Goal: Transaction & Acquisition: Purchase product/service

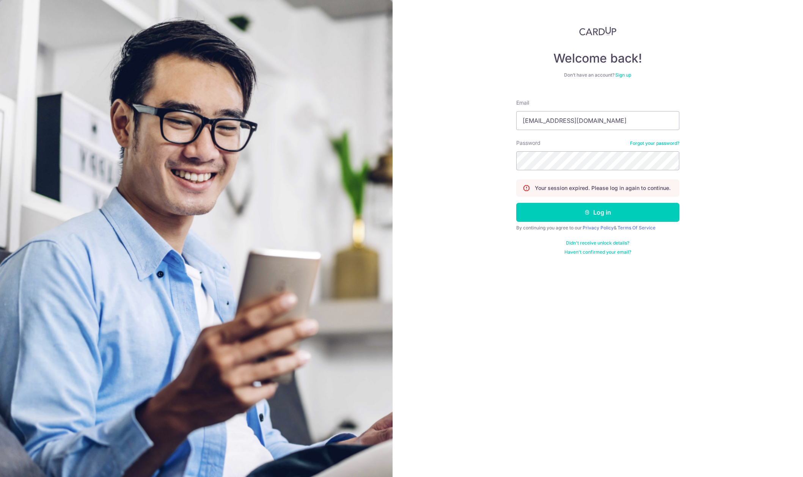
type input "yjhong1214@gmaill.com"
click at [516, 203] on button "Log in" at bounding box center [597, 212] width 163 height 19
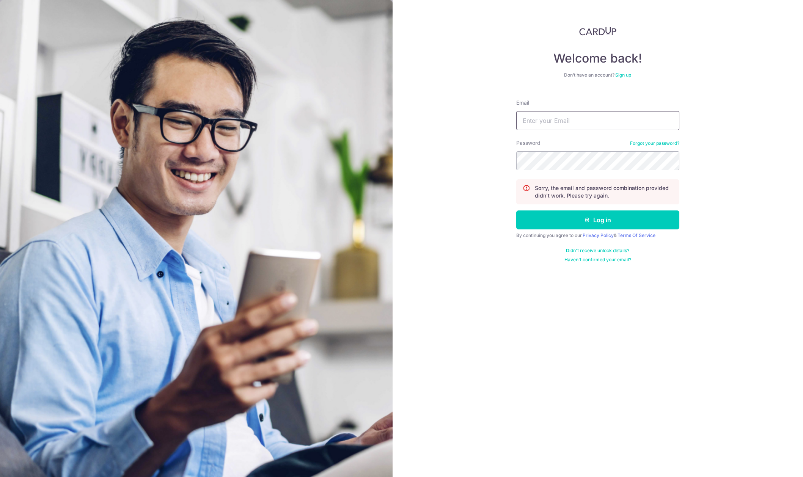
click at [547, 124] on input "Email" at bounding box center [597, 120] width 163 height 19
type input "yjhong1214@gmail.com"
click at [516, 210] on button "Log in" at bounding box center [597, 219] width 163 height 19
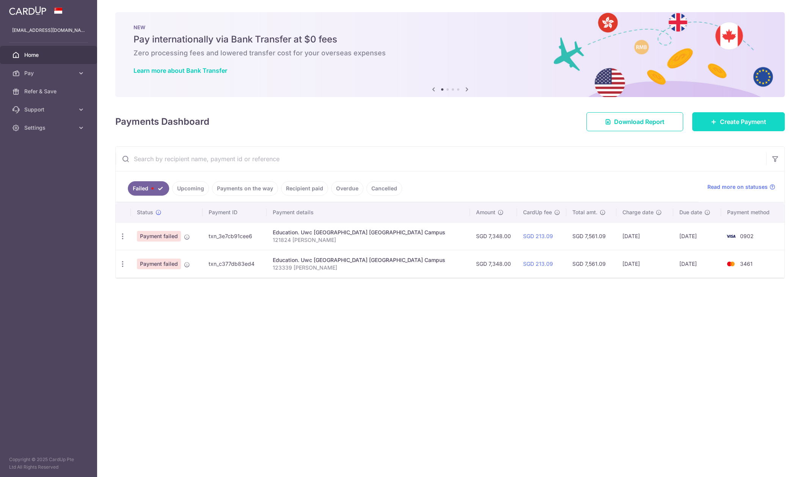
click at [720, 121] on span "Create Payment" at bounding box center [743, 121] width 46 height 9
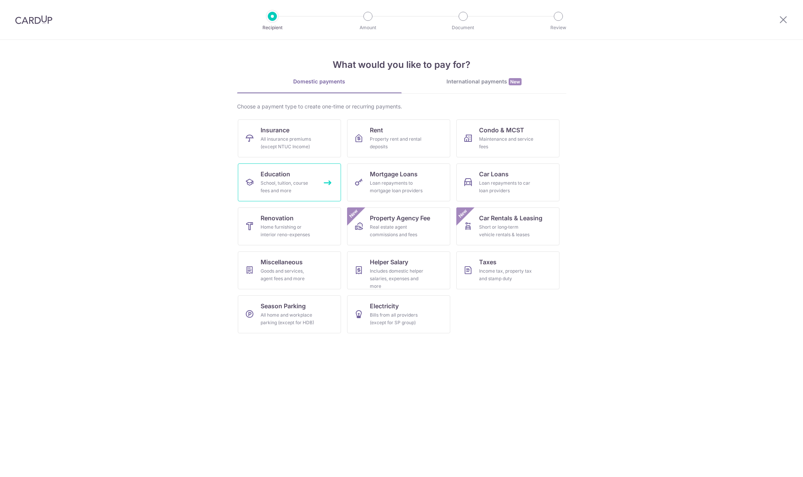
click at [280, 194] on div "School, tuition, course fees and more" at bounding box center [288, 186] width 55 height 15
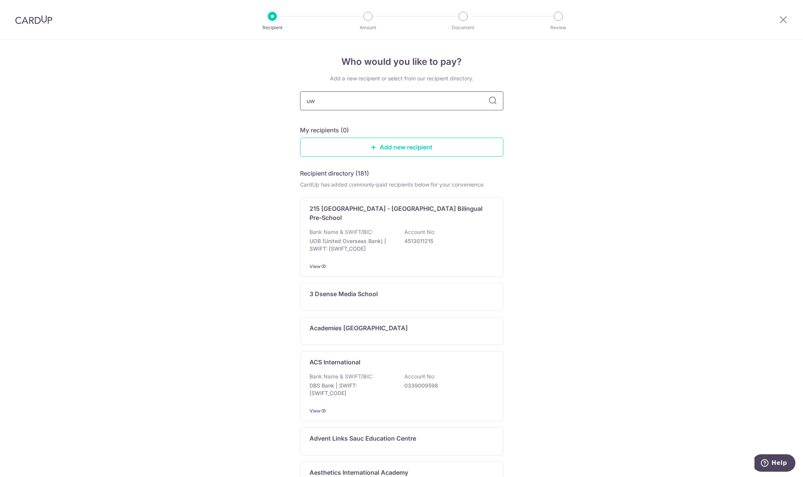
type input "uwc"
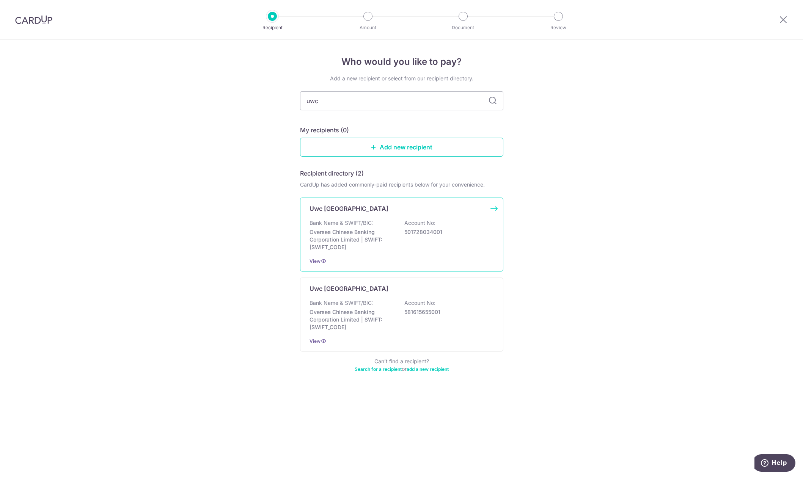
click at [352, 213] on p "Uwc South East Asia Dover Campus" at bounding box center [348, 208] width 79 height 9
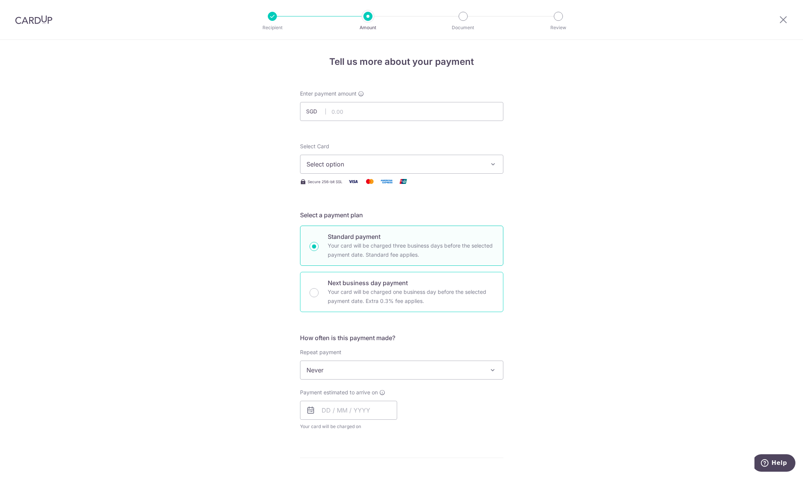
click at [322, 297] on div "Next business day payment Your card will be charged one business day before the…" at bounding box center [401, 292] width 203 height 40
radio input "false"
radio input "true"
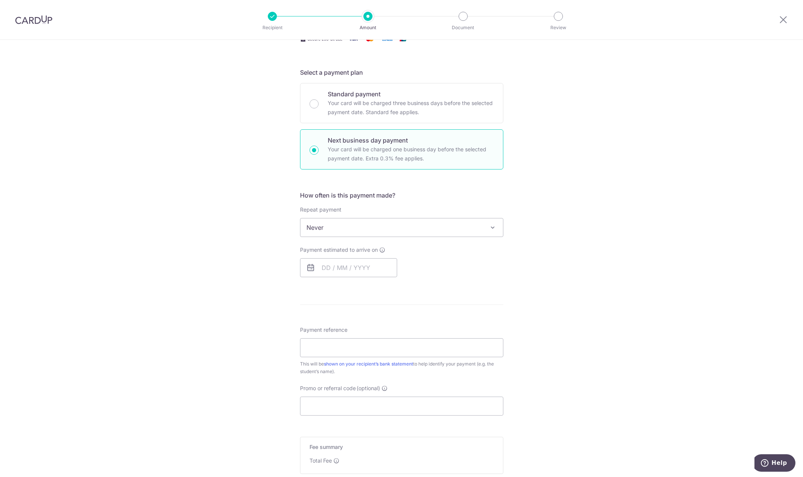
scroll to position [177, 0]
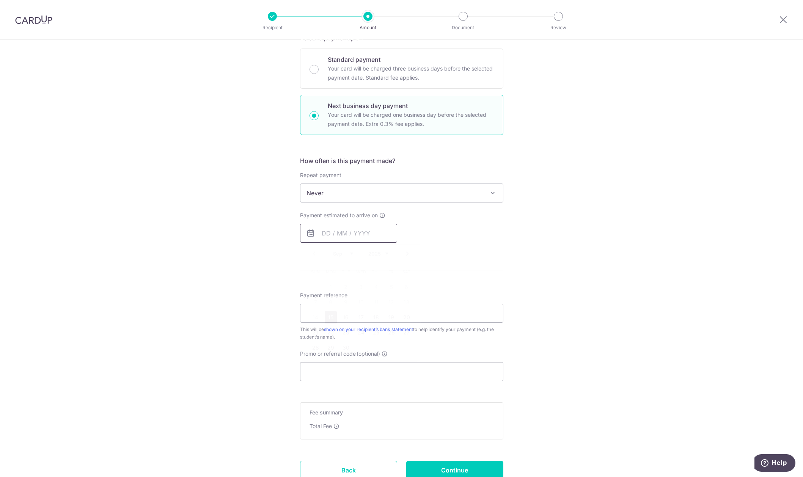
click at [327, 237] on input "text" at bounding box center [348, 233] width 97 height 19
click at [330, 317] on link "15" at bounding box center [331, 317] width 12 height 12
type input "15/09/2025"
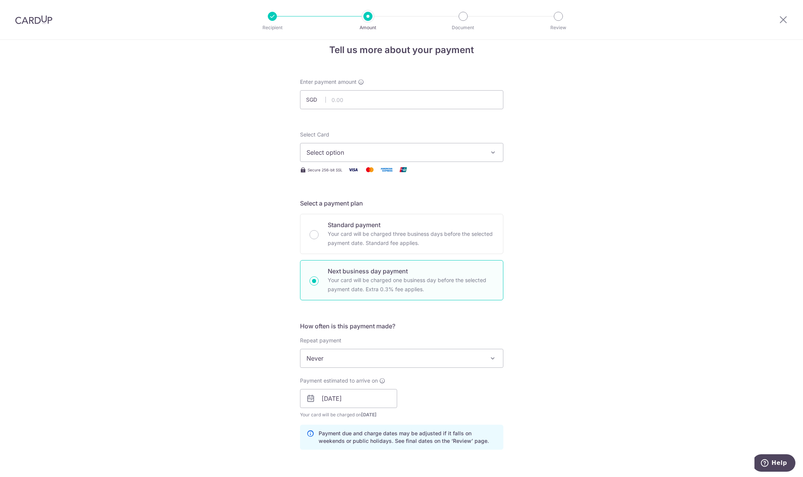
scroll to position [0, 0]
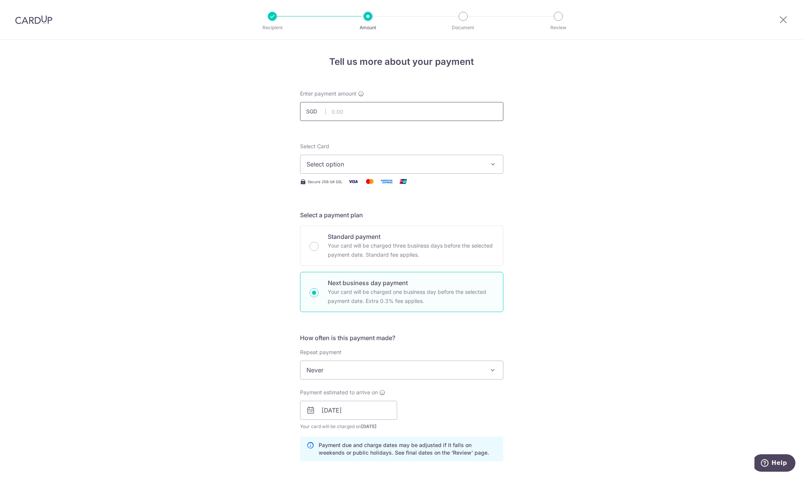
click at [346, 107] on input "text" at bounding box center [401, 111] width 203 height 19
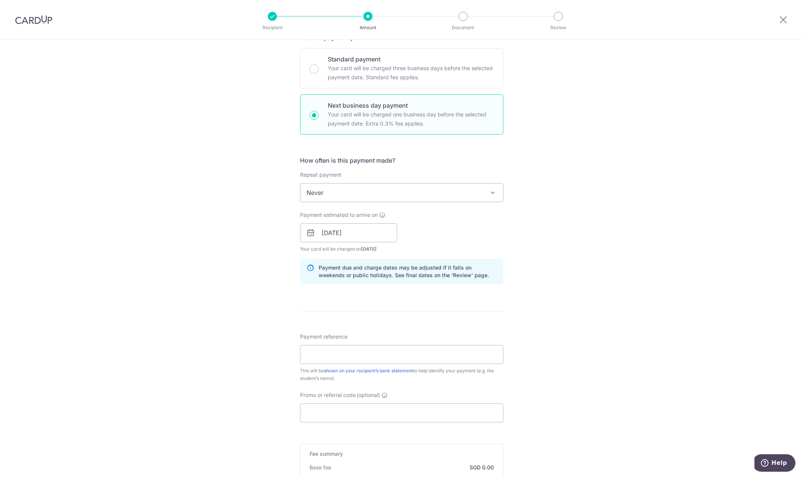
scroll to position [253, 0]
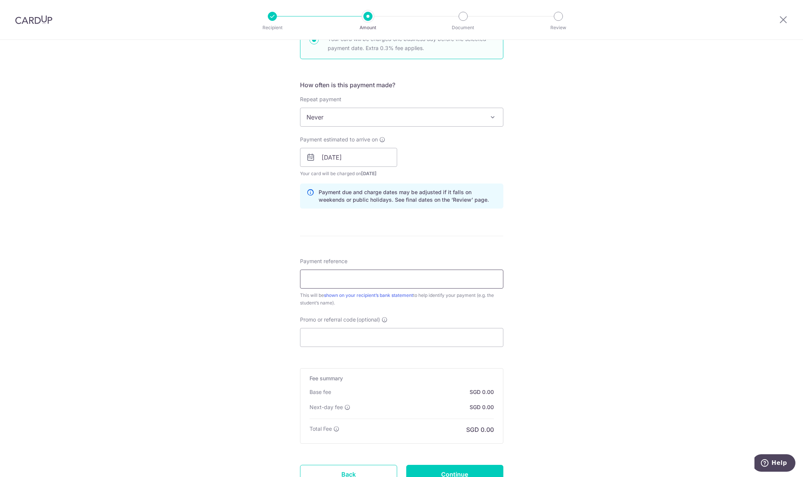
type input "7,348.00"
click at [340, 281] on input "Payment reference" at bounding box center [401, 279] width 203 height 19
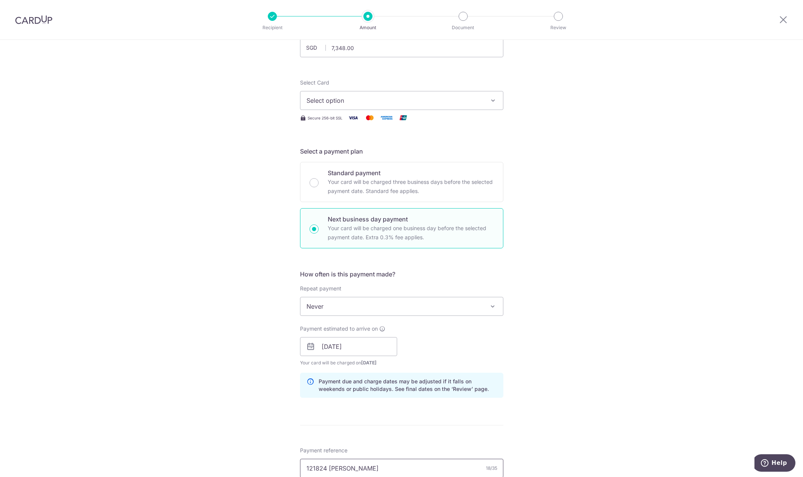
scroll to position [0, 0]
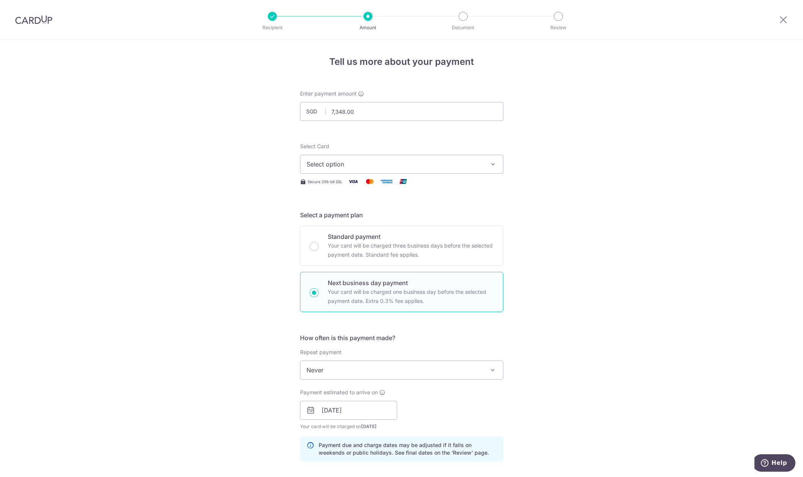
type input "121824 Seojin Hong"
click at [358, 162] on span "Select option" at bounding box center [394, 164] width 177 height 9
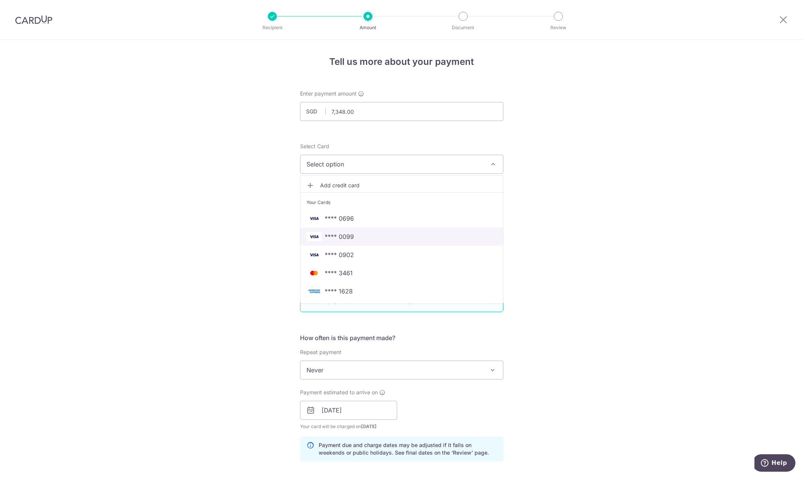
click at [347, 231] on link "**** 0099" at bounding box center [401, 237] width 202 height 18
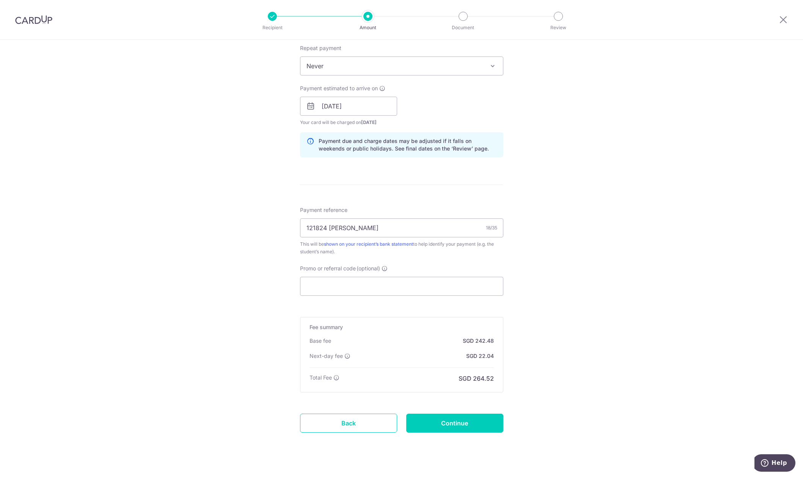
scroll to position [317, 0]
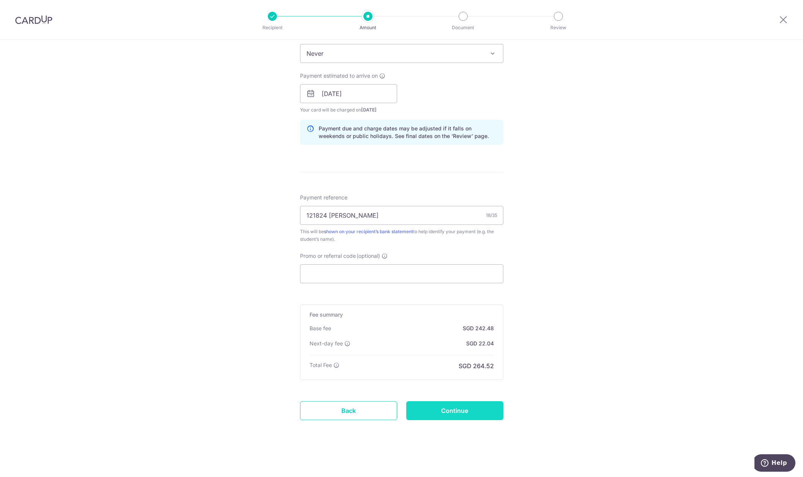
click at [444, 417] on input "Continue" at bounding box center [454, 410] width 97 height 19
type input "Create Schedule"
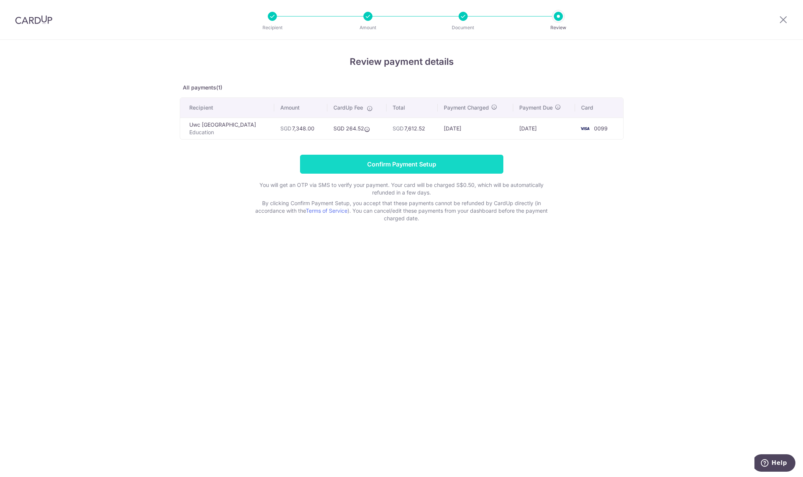
click at [430, 170] on input "Confirm Payment Setup" at bounding box center [401, 164] width 203 height 19
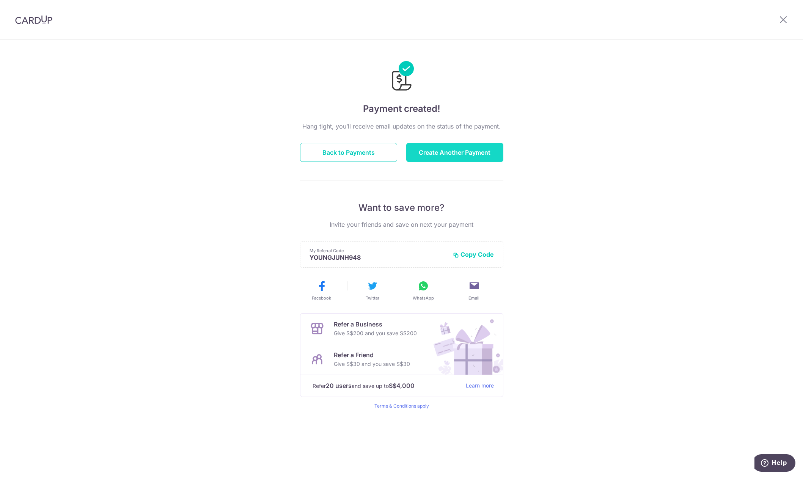
click at [455, 159] on button "Create Another Payment" at bounding box center [454, 152] width 97 height 19
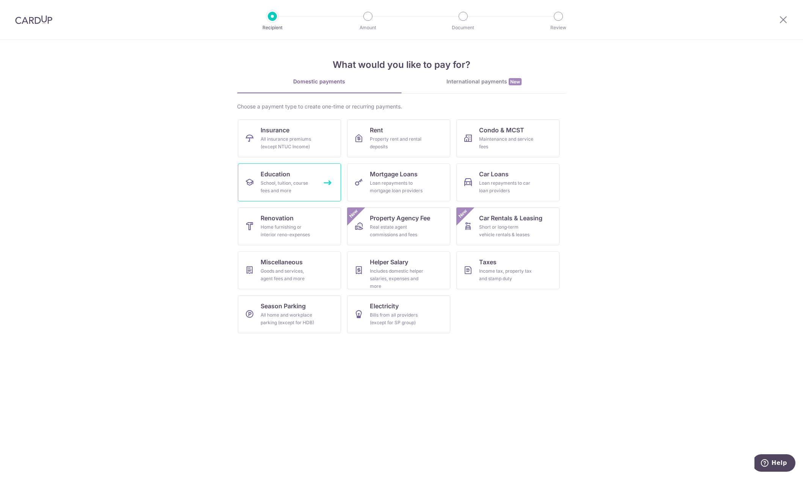
click at [284, 194] on div "School, tuition, course fees and more" at bounding box center [288, 186] width 55 height 15
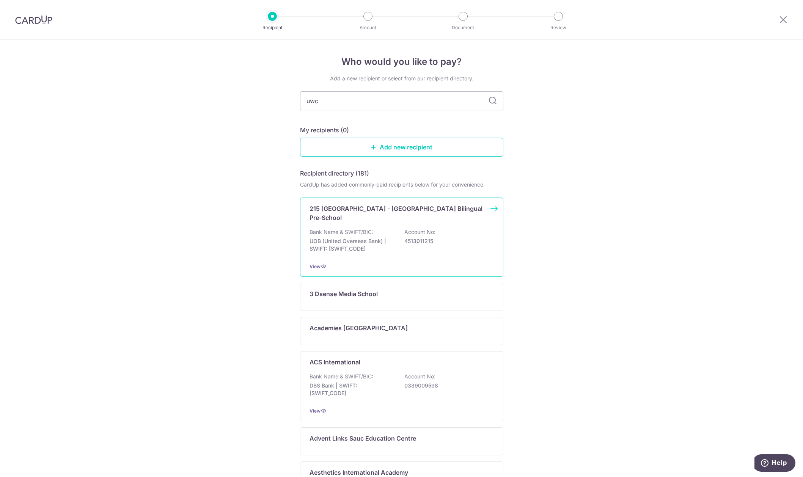
type input "uwc"
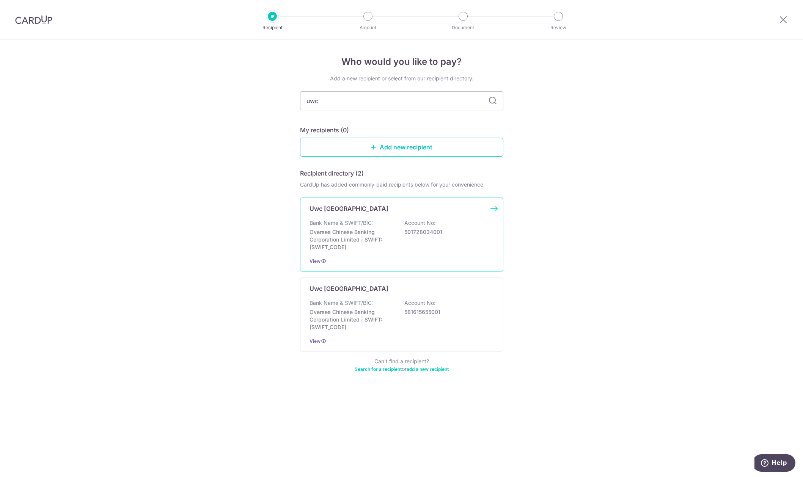
click at [352, 241] on p "Oversea Chinese Banking Corporation Limited | SWIFT: OCBCSGSGXXX" at bounding box center [351, 239] width 85 height 23
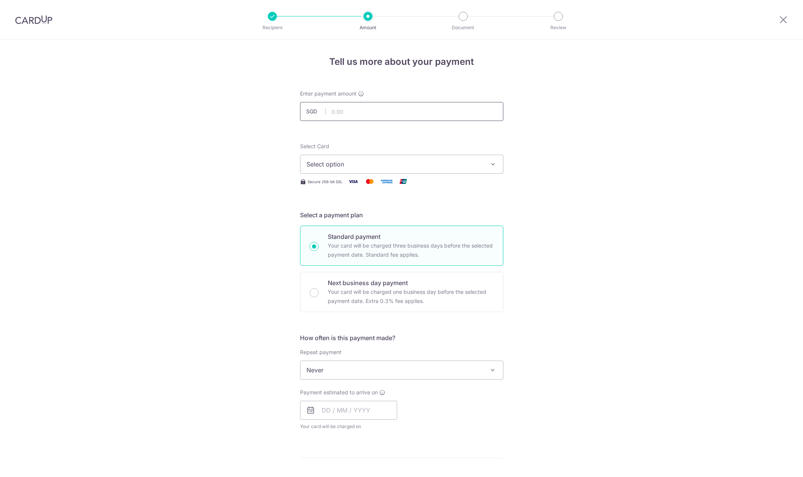
click at [347, 106] on input "text" at bounding box center [401, 111] width 203 height 19
type input "5,000.00"
drag, startPoint x: 363, startPoint y: 158, endPoint x: 367, endPoint y: 162, distance: 5.9
click at [367, 162] on button "Select option" at bounding box center [401, 164] width 203 height 19
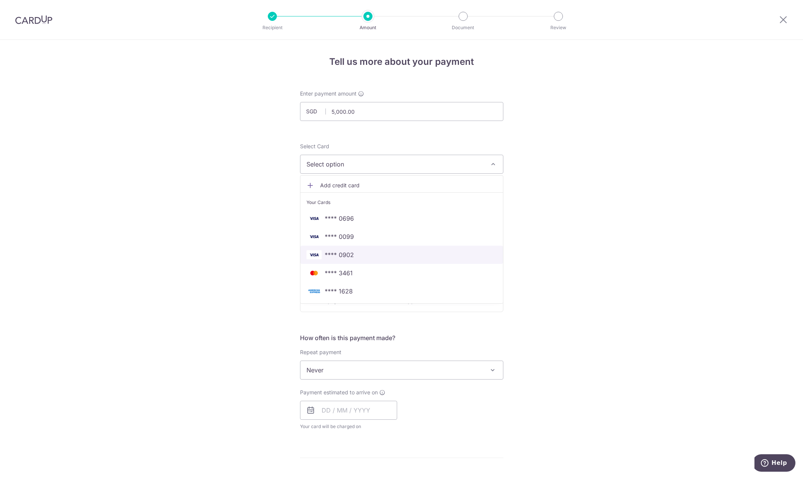
click at [347, 261] on link "**** 0902" at bounding box center [401, 255] width 202 height 18
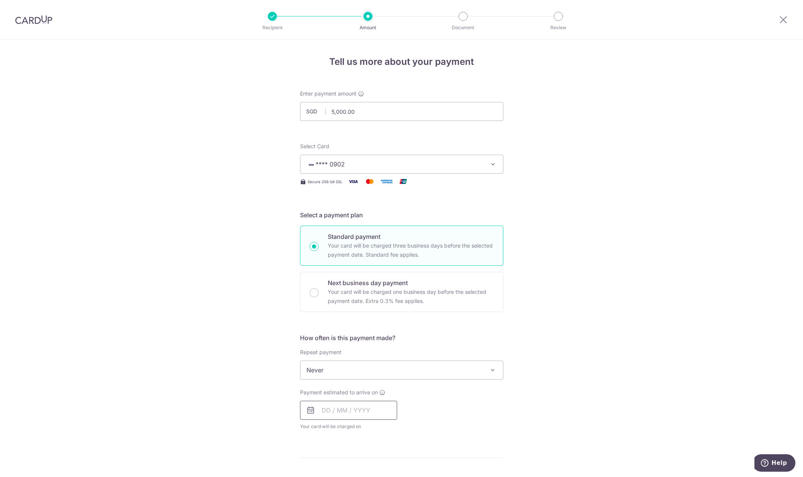
click at [336, 414] on input "text" at bounding box center [348, 410] width 97 height 19
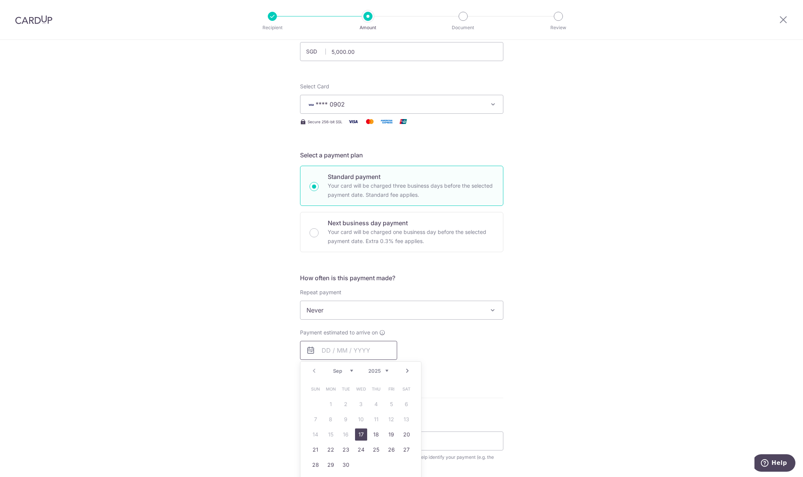
scroll to position [76, 0]
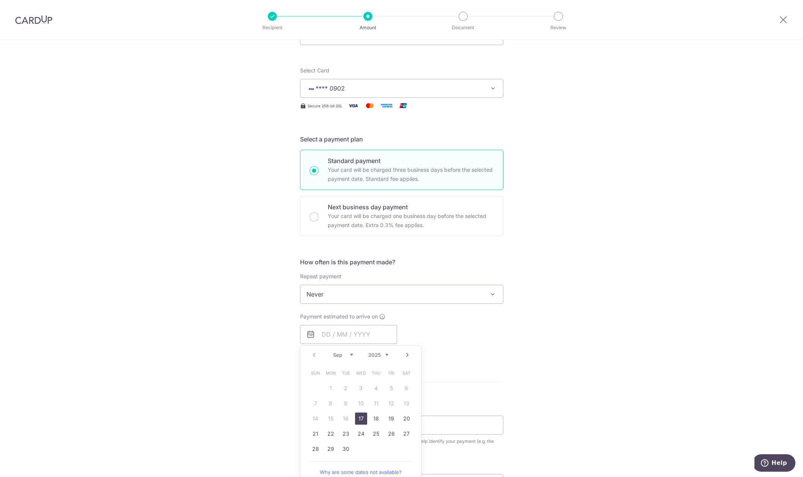
click at [231, 347] on div "Tell us more about your payment Enter payment amount SGD 5,000.00 5000.00 Selec…" at bounding box center [401, 307] width 803 height 686
click at [322, 226] on div "Next business day payment Your card will be charged one business day before the…" at bounding box center [401, 216] width 203 height 40
radio input "false"
radio input "true"
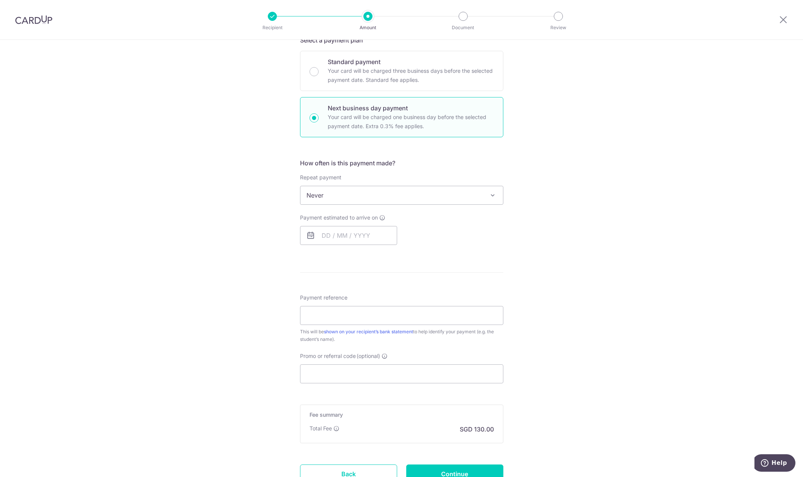
scroll to position [177, 0]
click at [347, 230] on input "text" at bounding box center [348, 233] width 97 height 19
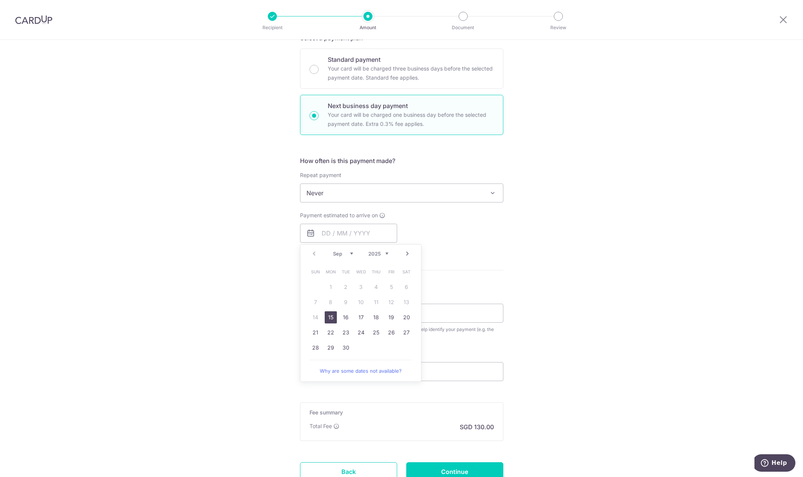
click at [327, 321] on link "15" at bounding box center [331, 317] width 12 height 12
type input "[DATE]"
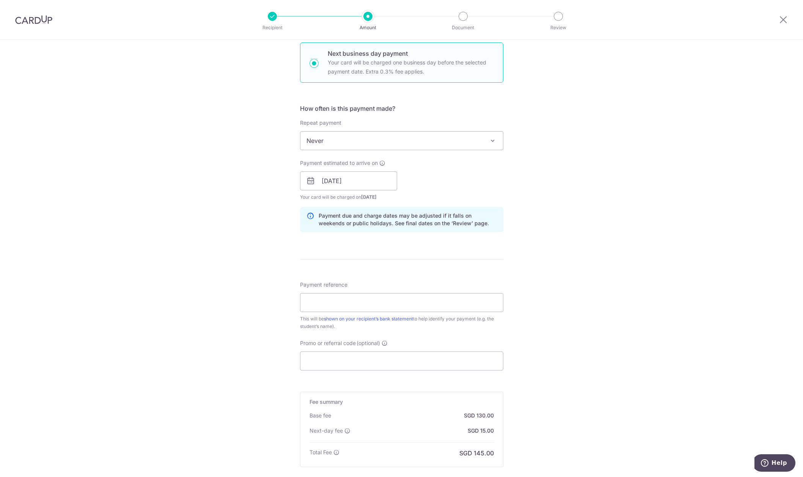
scroll to position [253, 0]
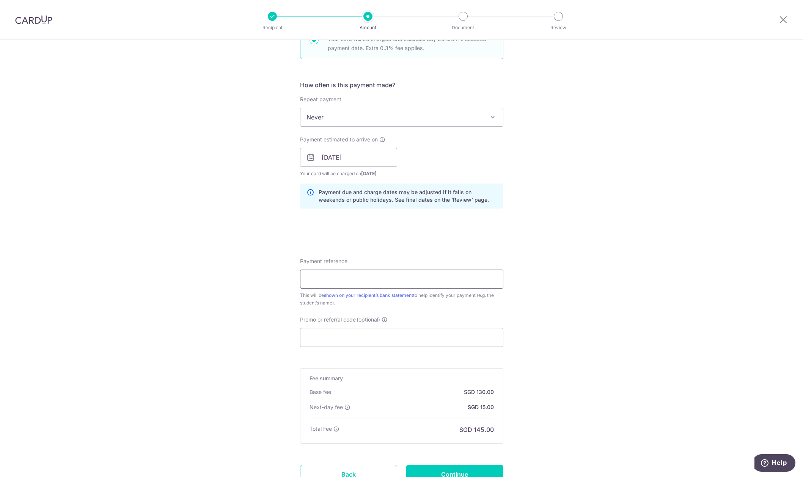
click at [327, 287] on input "Payment reference" at bounding box center [401, 279] width 203 height 19
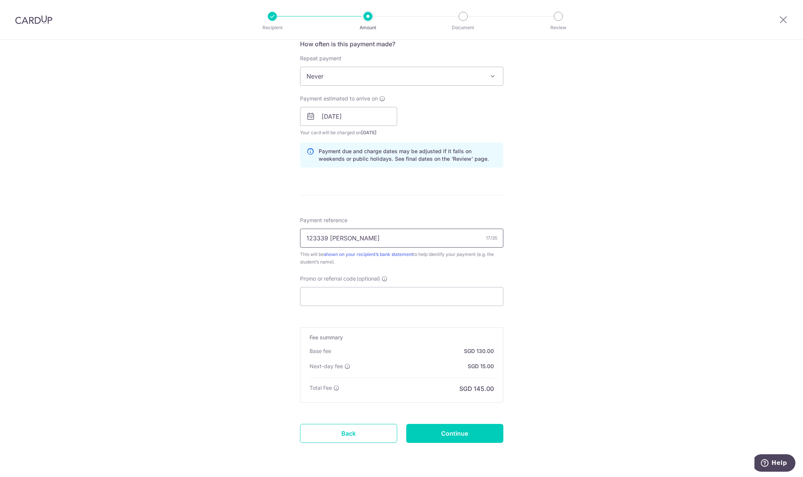
scroll to position [317, 0]
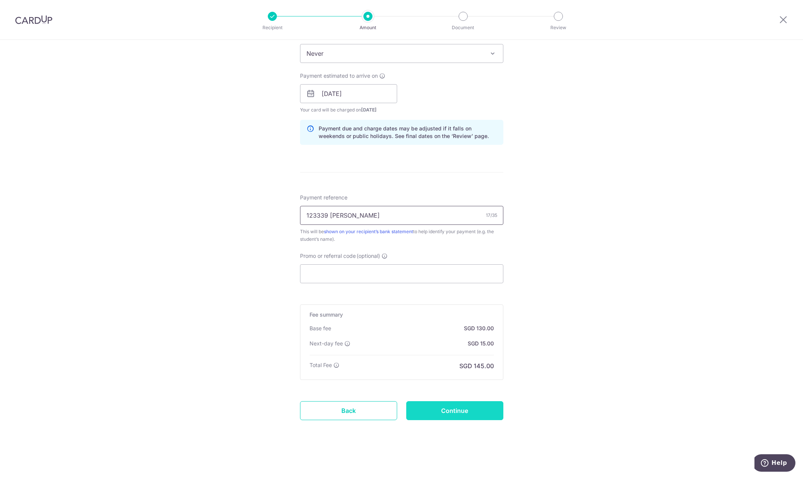
type input "123339 [PERSON_NAME]"
click at [460, 417] on input "Continue" at bounding box center [454, 410] width 97 height 19
type input "Create Schedule"
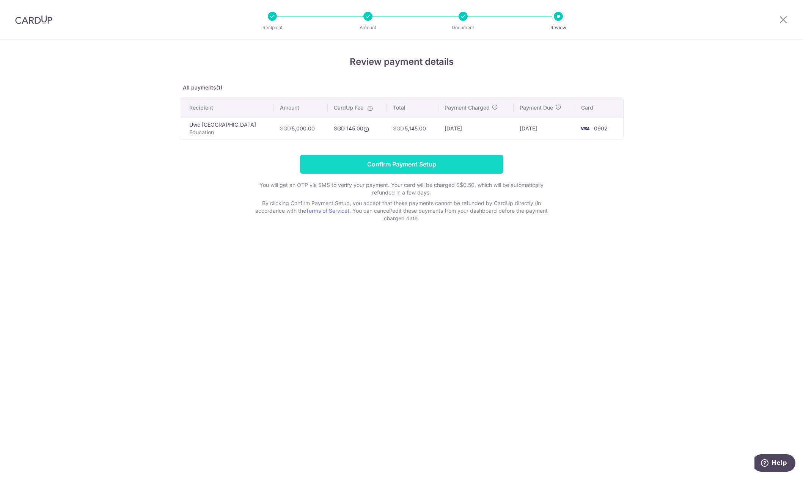
click at [389, 170] on input "Confirm Payment Setup" at bounding box center [401, 164] width 203 height 19
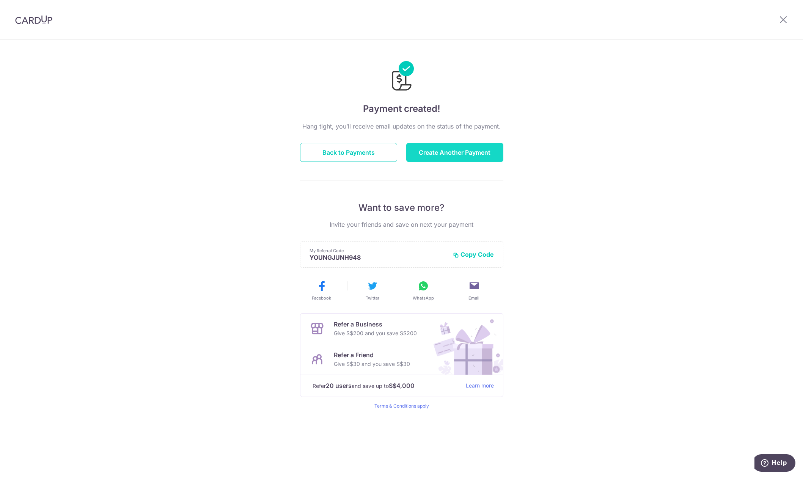
click at [447, 151] on button "Create Another Payment" at bounding box center [454, 152] width 97 height 19
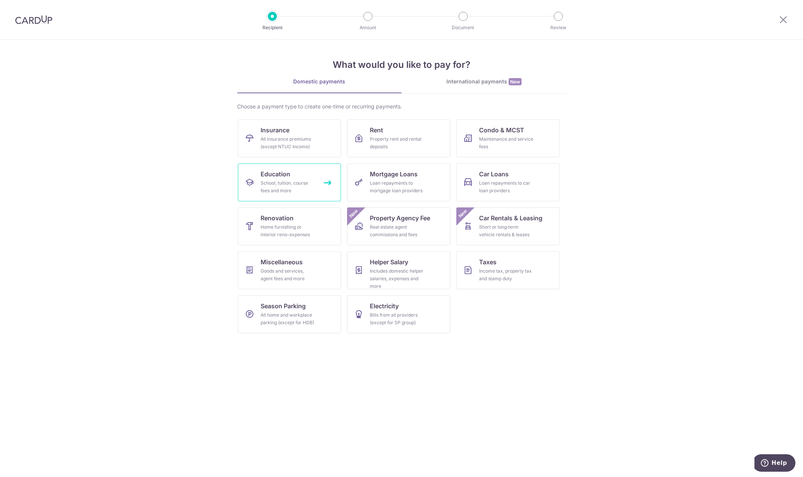
click at [294, 190] on div "School, tuition, course fees and more" at bounding box center [288, 186] width 55 height 15
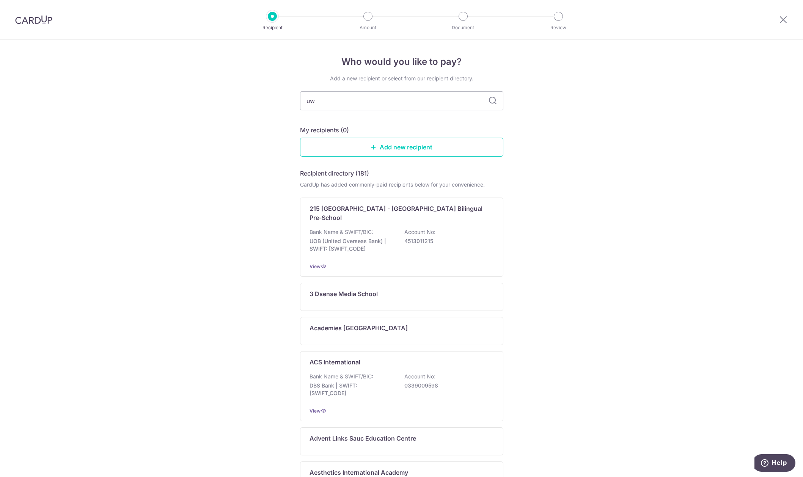
type input "uwc"
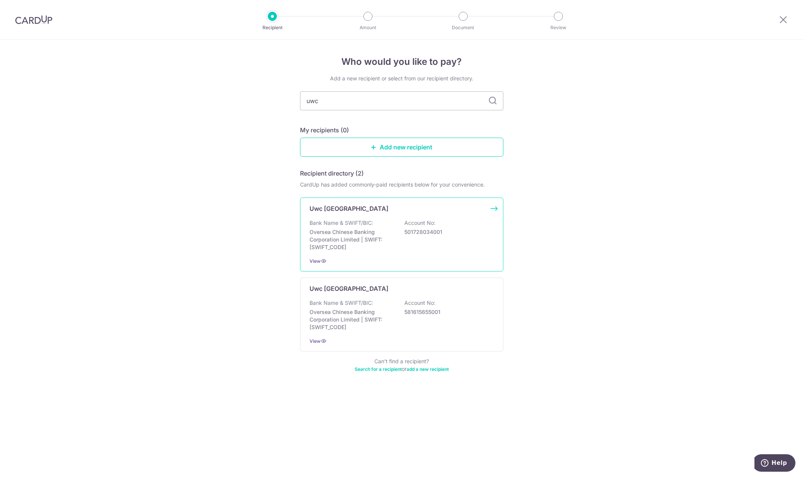
click at [342, 209] on p "Uwc [GEOGRAPHIC_DATA]" at bounding box center [348, 208] width 79 height 9
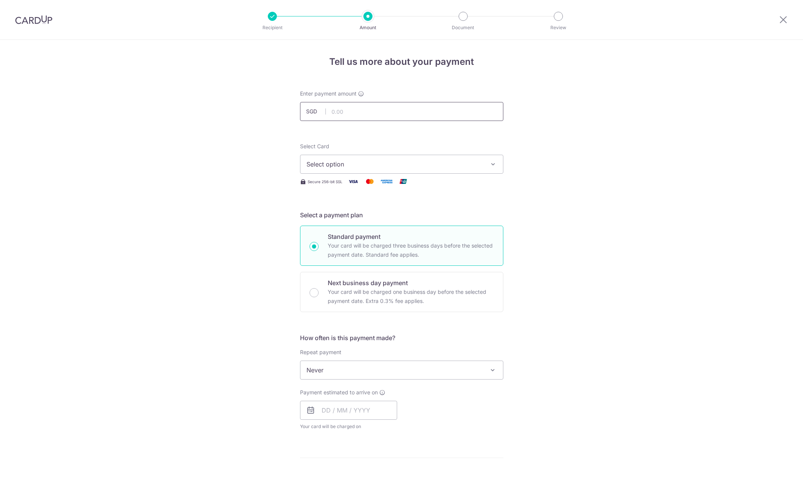
click at [344, 113] on input "text" at bounding box center [401, 111] width 203 height 19
type input "2,348.00"
click at [353, 170] on button "Select option" at bounding box center [401, 164] width 203 height 19
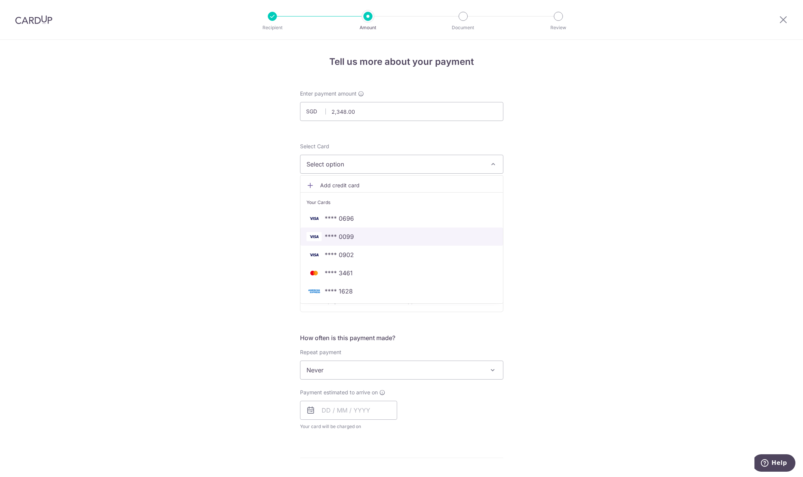
click at [353, 242] on link "**** 0099" at bounding box center [401, 237] width 202 height 18
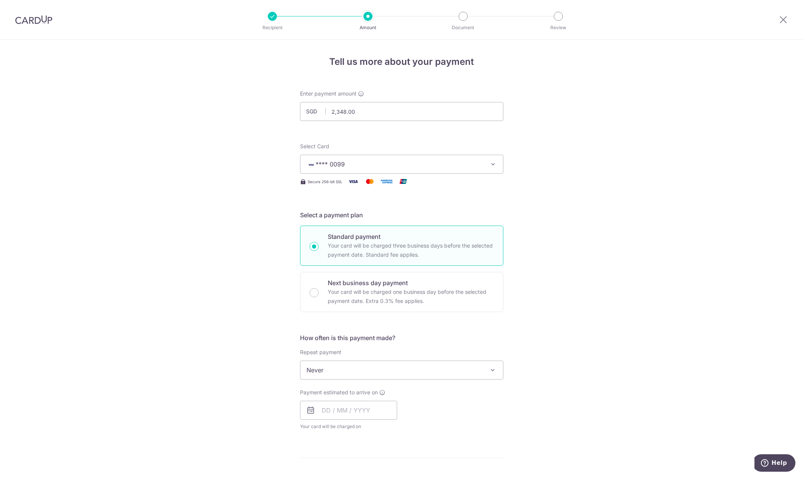
click at [333, 286] on p "Next business day payment" at bounding box center [411, 282] width 166 height 9
click at [319, 288] on input "Next business day payment Your card will be charged one business day before the…" at bounding box center [313, 292] width 9 height 9
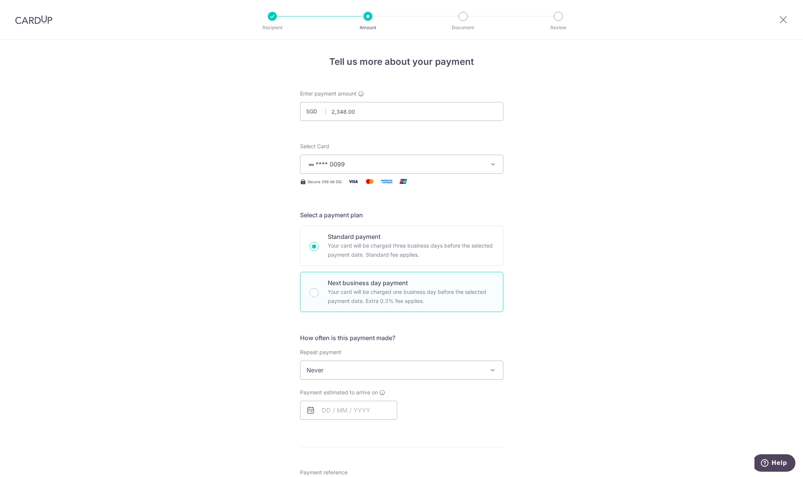
radio input "false"
radio input "true"
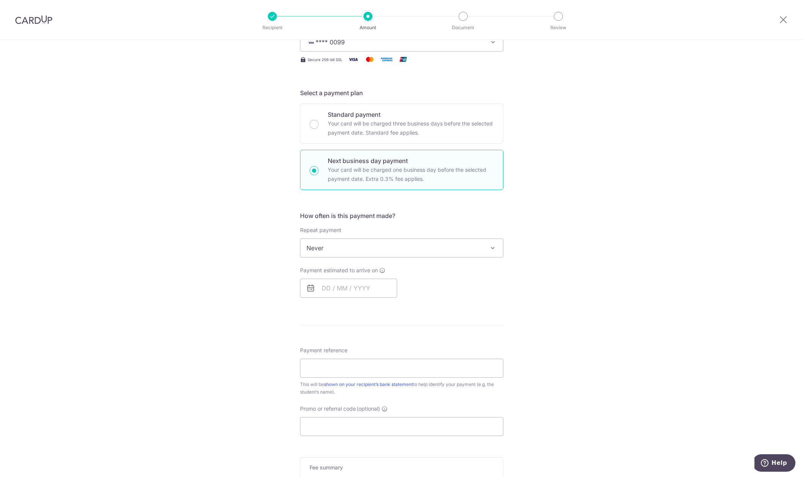
scroll to position [126, 0]
drag, startPoint x: 344, startPoint y: 287, endPoint x: 345, endPoint y: 299, distance: 12.6
click at [345, 290] on input "text" at bounding box center [348, 284] width 97 height 19
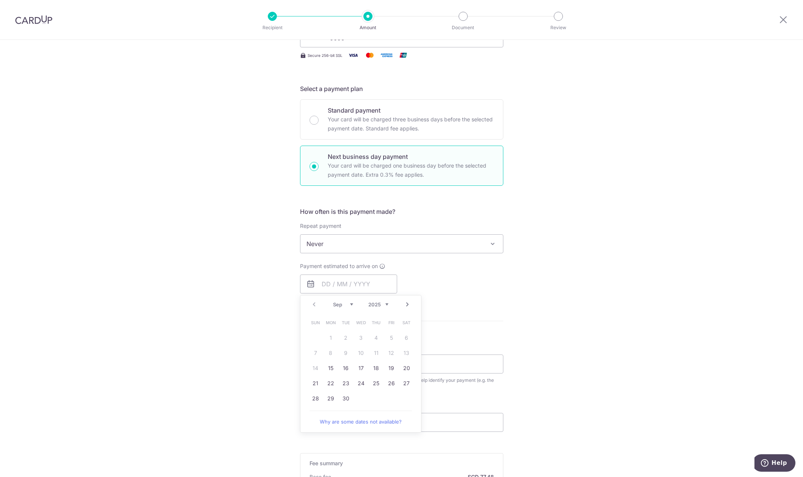
click at [329, 371] on link "15" at bounding box center [331, 368] width 12 height 12
type input "[DATE]"
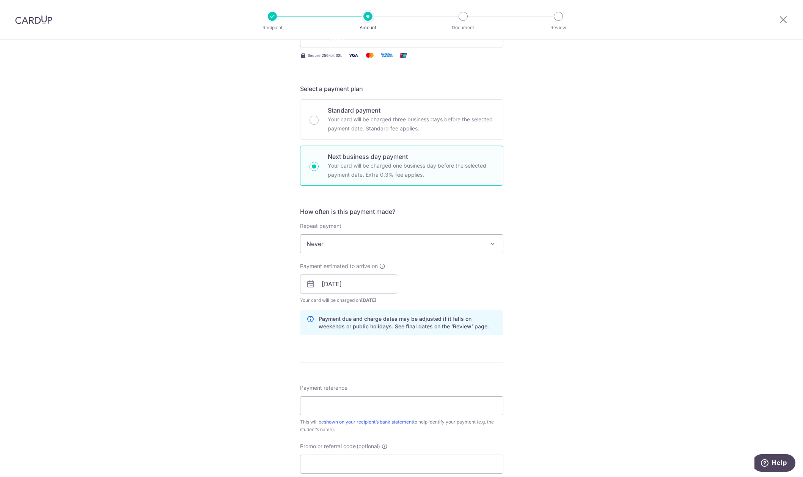
scroll to position [228, 0]
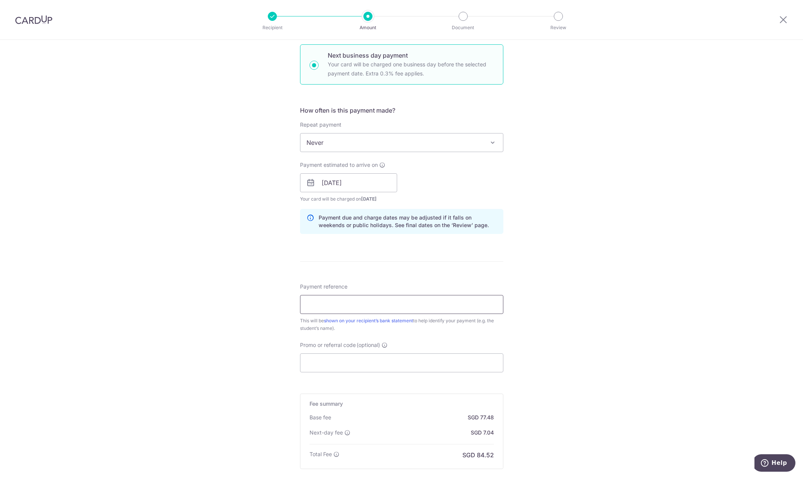
click at [334, 312] on input "Payment reference" at bounding box center [401, 304] width 203 height 19
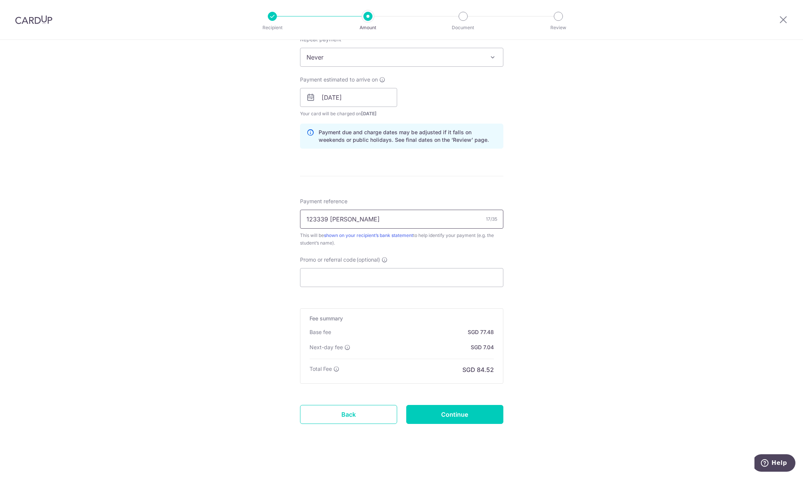
scroll to position [317, 0]
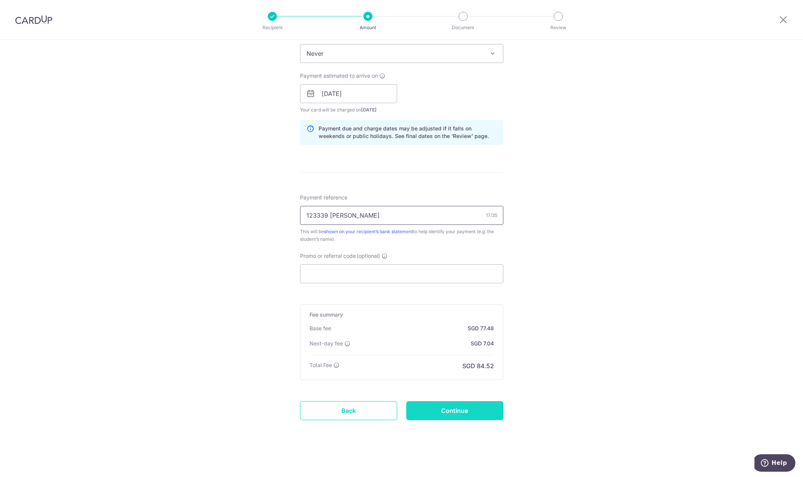
type input "123339 [PERSON_NAME]"
click at [446, 405] on input "Continue" at bounding box center [454, 410] width 97 height 19
type input "Create Schedule"
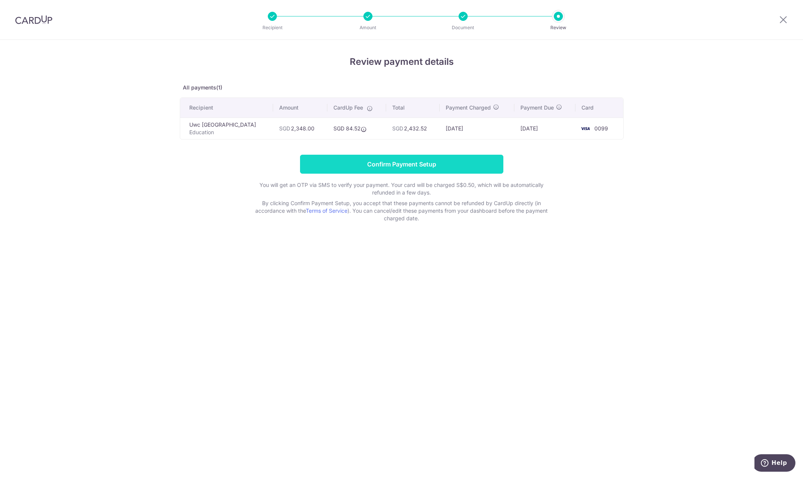
click at [425, 171] on input "Confirm Payment Setup" at bounding box center [401, 164] width 203 height 19
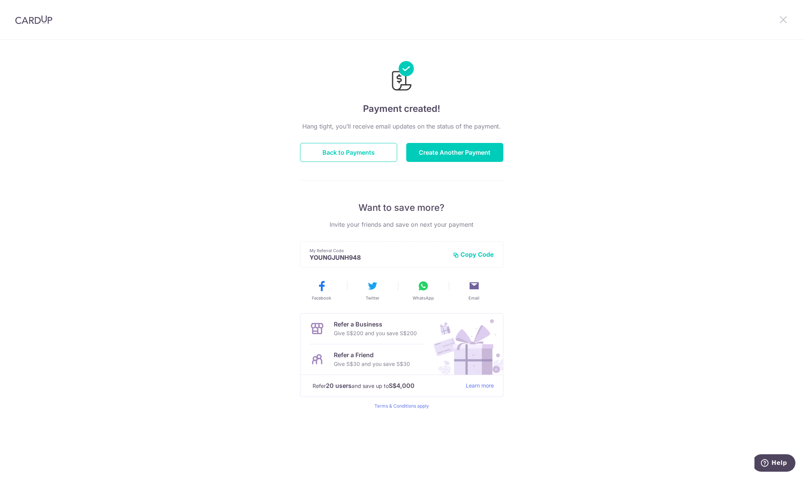
click at [785, 18] on icon at bounding box center [782, 19] width 9 height 9
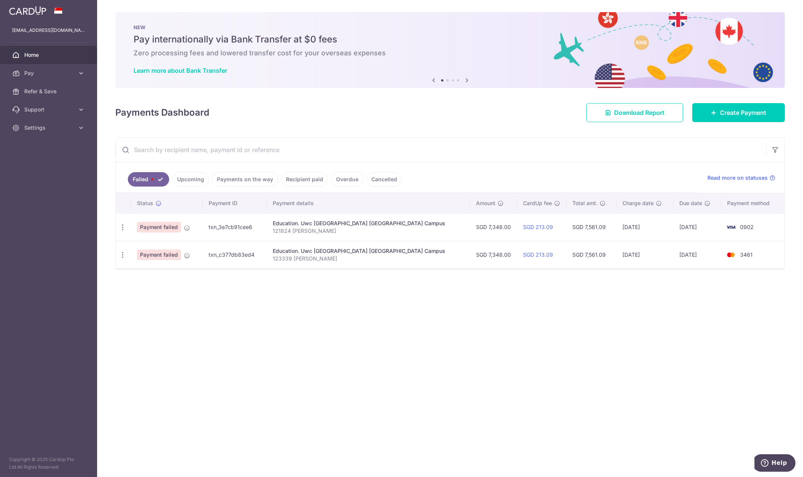
click at [191, 180] on link "Upcoming" at bounding box center [190, 179] width 37 height 14
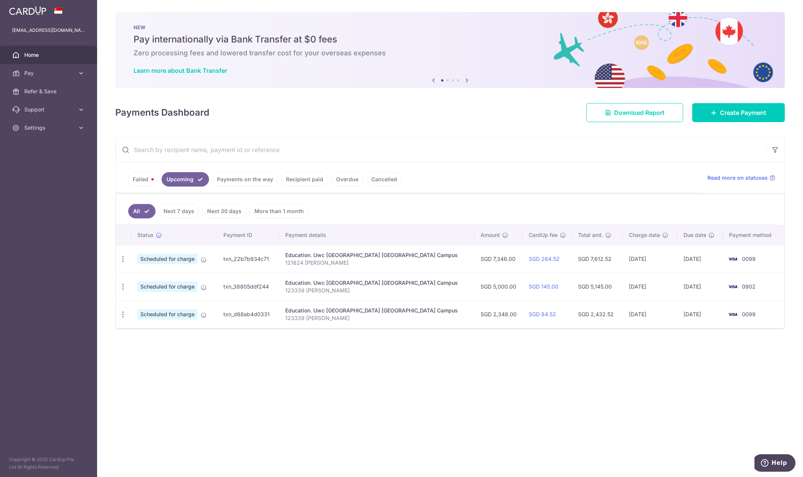
click at [182, 289] on span "Scheduled for charge" at bounding box center [167, 286] width 60 height 11
click at [125, 287] on icon "button" at bounding box center [123, 287] width 8 height 8
click at [391, 401] on div "× Pause Schedule Pause all future payments in this series Pause just this one p…" at bounding box center [450, 238] width 706 height 477
click at [122, 287] on icon "button" at bounding box center [123, 287] width 8 height 8
click at [148, 309] on span "Update payment" at bounding box center [164, 307] width 52 height 9
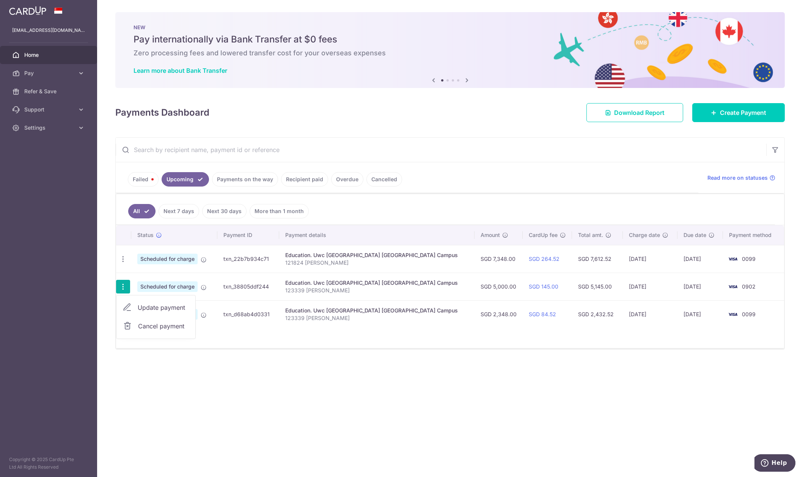
radio input "true"
type input "5,000.00"
type input "[DATE]"
type input "123339 [PERSON_NAME]"
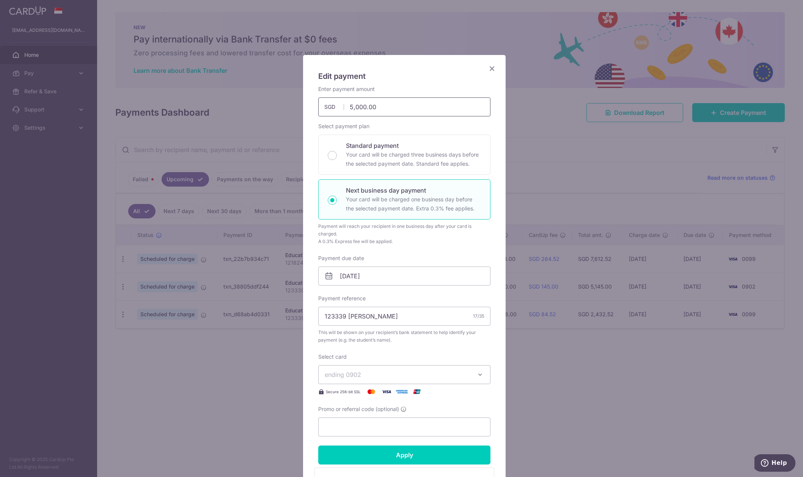
click at [351, 107] on input "5,000.00" at bounding box center [404, 106] width 172 height 19
type input "5,800.00"
click at [370, 457] on input "Apply" at bounding box center [404, 455] width 172 height 19
type input "Successfully Applied"
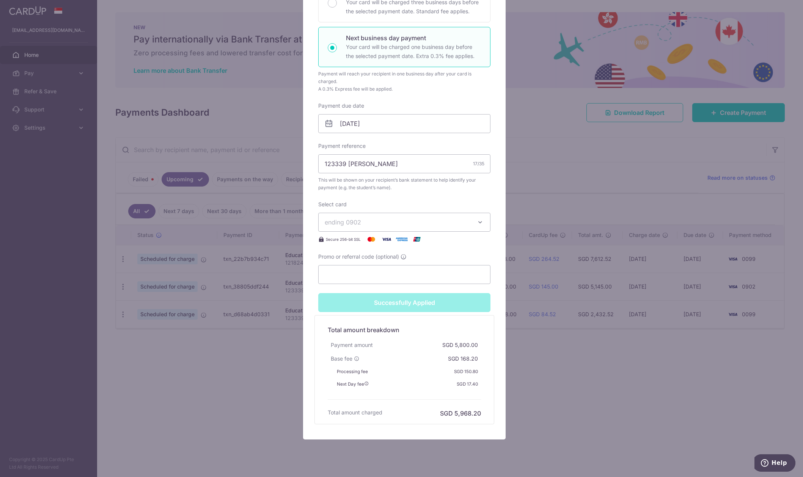
scroll to position [196, 0]
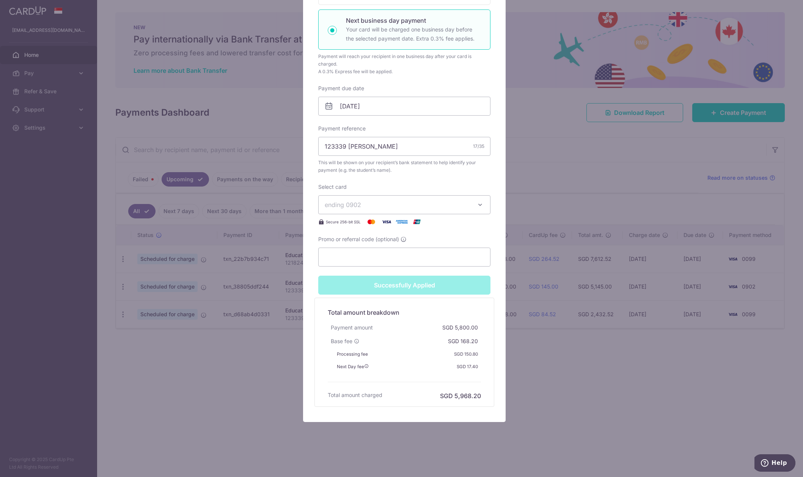
click at [201, 337] on div "Edit payment By clicking apply, you will make changes to all payments to Uwc So…" at bounding box center [401, 238] width 803 height 477
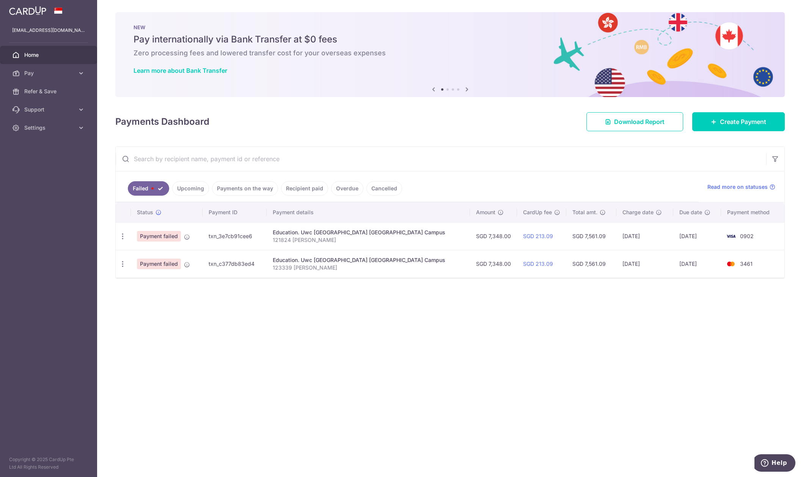
click at [194, 177] on ul "Failed Upcoming Payments on the way Recipient paid Overdue Cancelled" at bounding box center [407, 186] width 582 height 31
click at [191, 186] on link "Upcoming" at bounding box center [190, 188] width 37 height 14
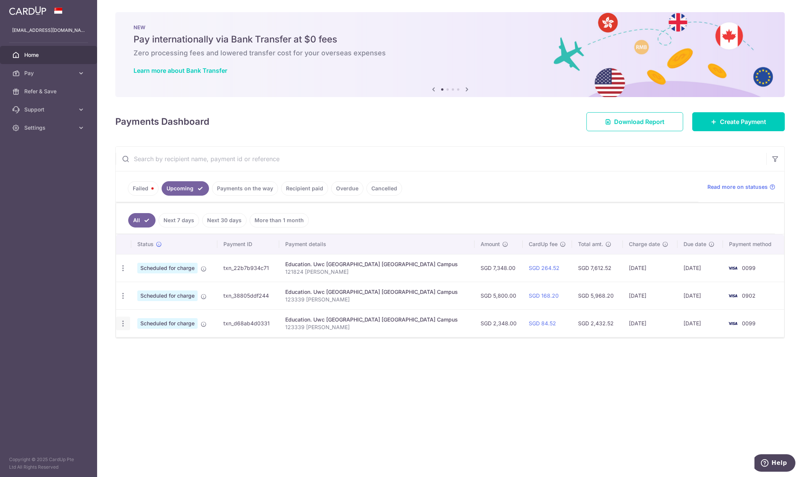
click at [126, 326] on icon "button" at bounding box center [123, 324] width 8 height 8
click at [137, 345] on link "Update payment" at bounding box center [155, 344] width 79 height 18
radio input "true"
type input "2,348.00"
type input "[DATE]"
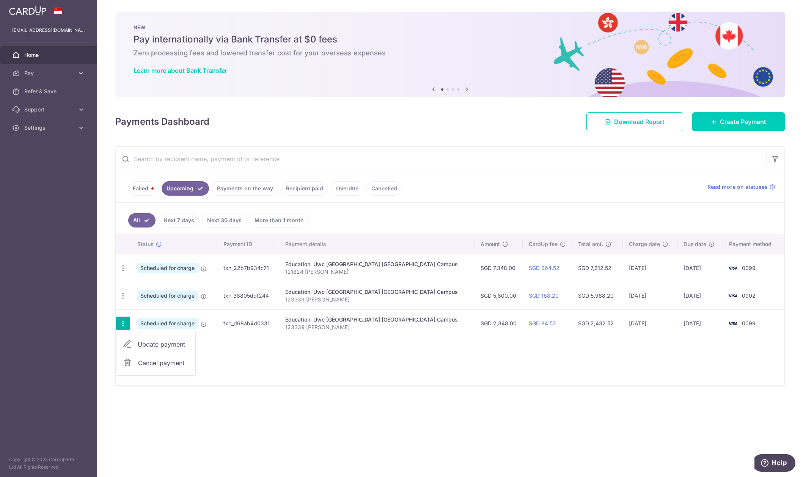
type input "123339 [PERSON_NAME]"
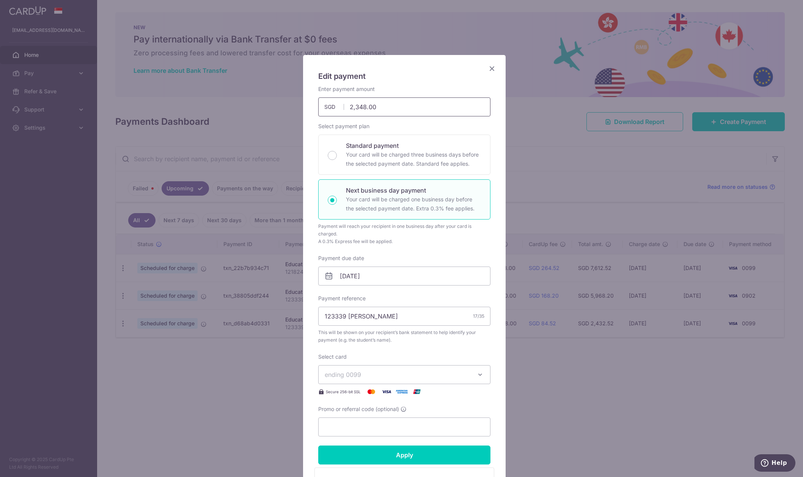
drag, startPoint x: 375, startPoint y: 104, endPoint x: 291, endPoint y: 100, distance: 83.9
click at [291, 100] on div "Edit payment By clicking apply, you will make changes to all payments to Uwc So…" at bounding box center [401, 238] width 803 height 477
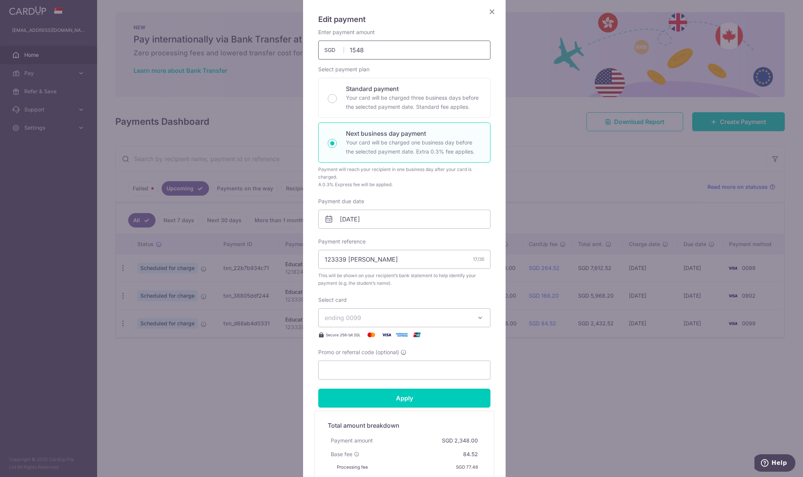
scroll to position [101, 0]
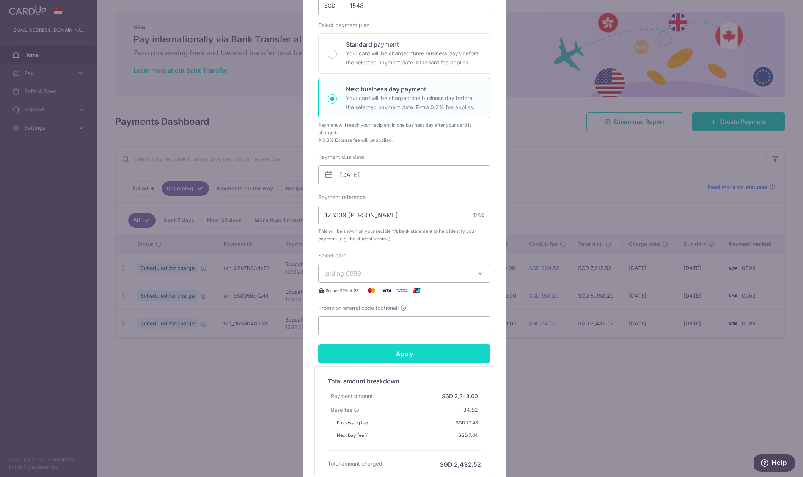
type input "1,548.00"
click at [411, 356] on input "Apply" at bounding box center [404, 353] width 172 height 19
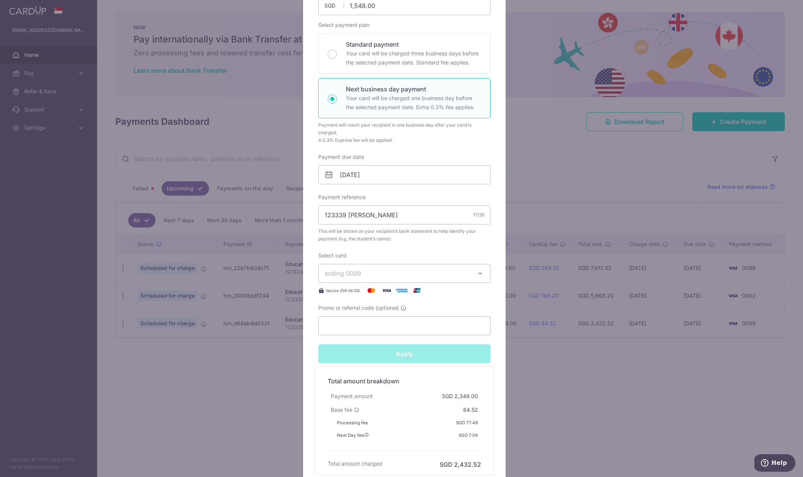
type input "Successfully Applied"
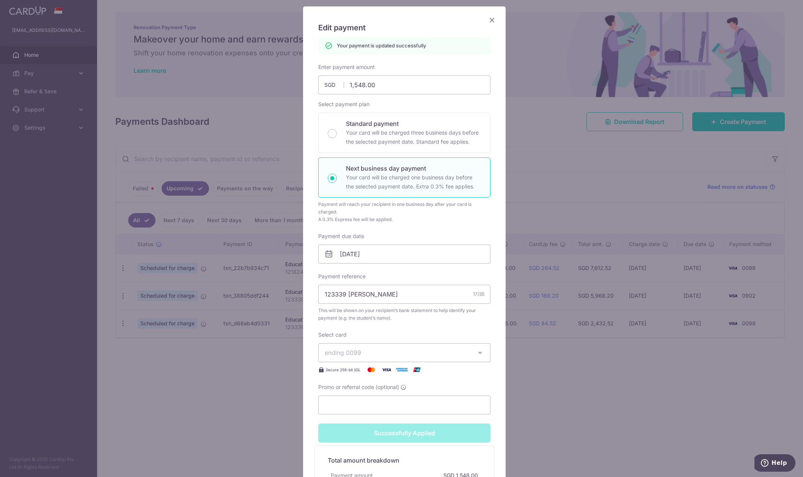
scroll to position [25, 0]
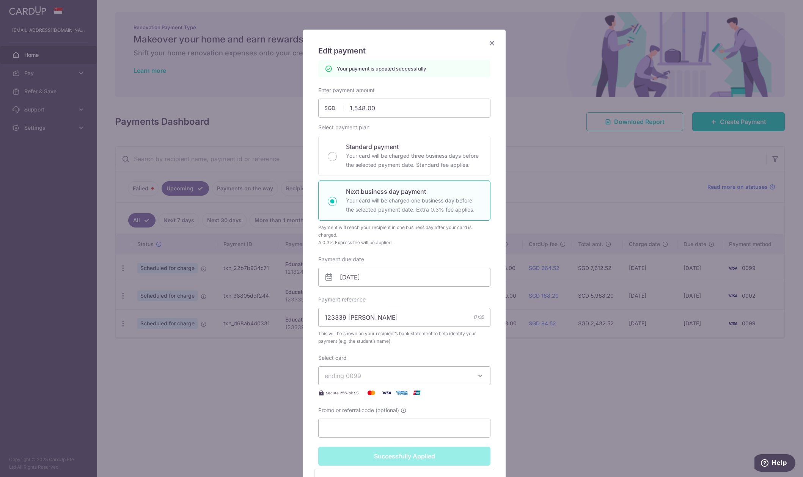
click at [489, 43] on icon "Close" at bounding box center [491, 42] width 9 height 9
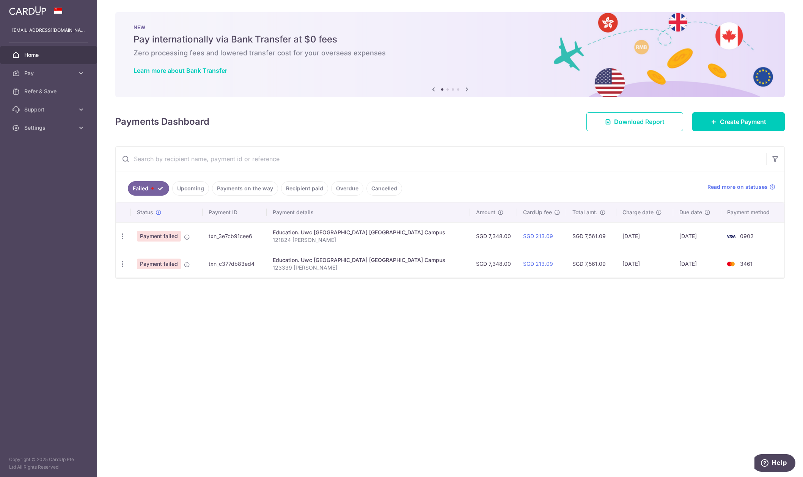
click at [193, 190] on link "Upcoming" at bounding box center [190, 188] width 37 height 14
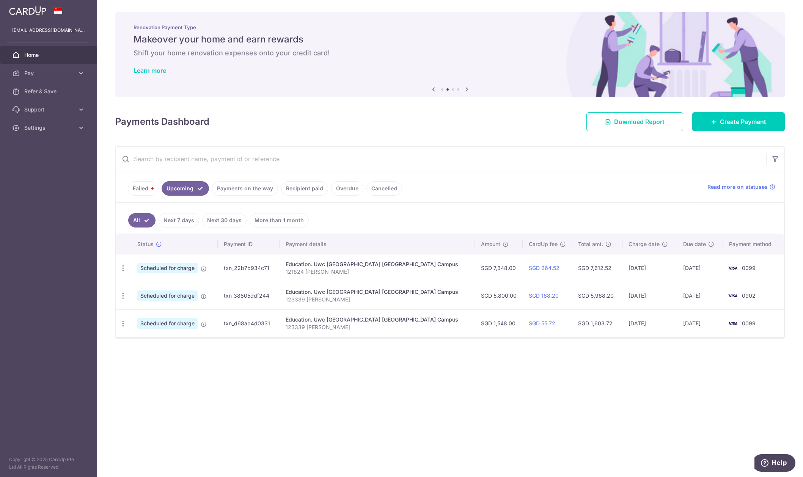
click at [144, 185] on link "Failed" at bounding box center [143, 188] width 31 height 14
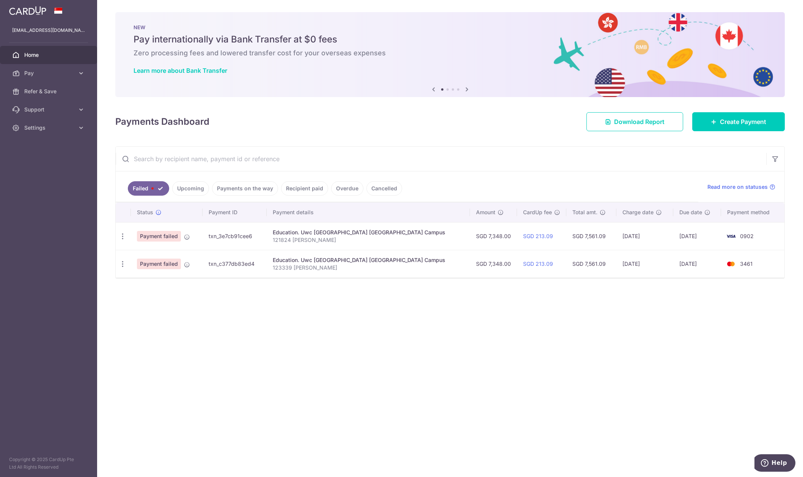
click at [190, 197] on ul "Failed Upcoming Payments on the way Recipient paid Overdue Cancelled" at bounding box center [407, 186] width 582 height 31
click at [195, 192] on link "Upcoming" at bounding box center [190, 188] width 37 height 14
